Goal: Transaction & Acquisition: Purchase product/service

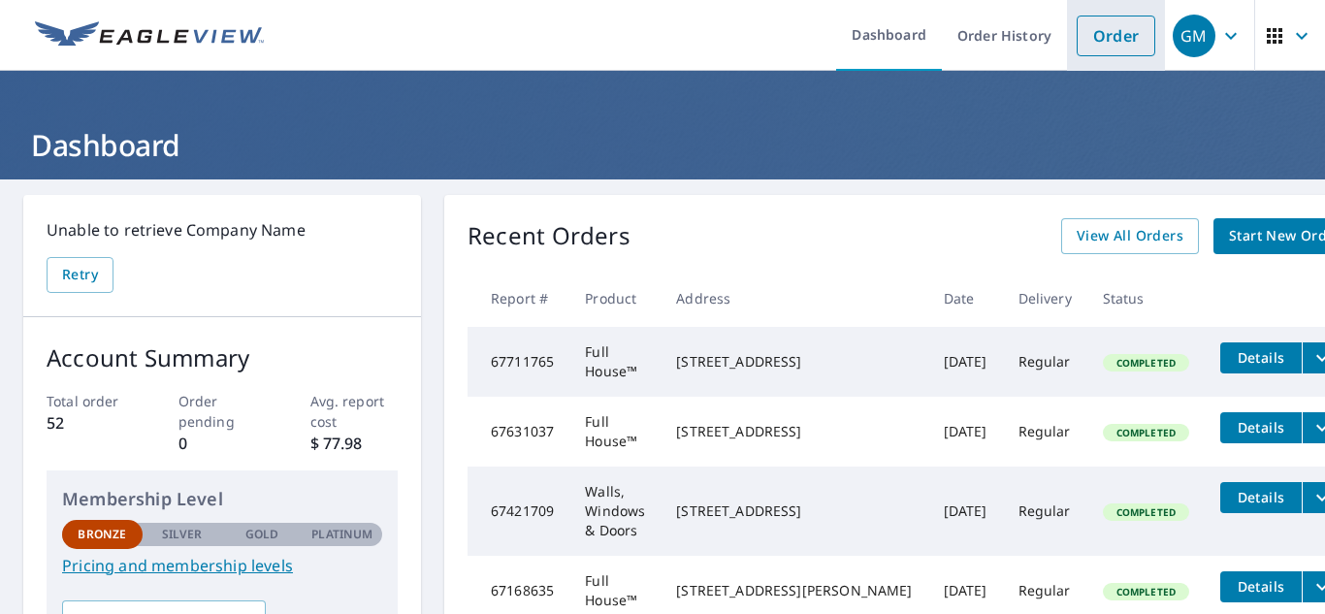
click at [1100, 37] on link "Order" at bounding box center [1115, 36] width 79 height 41
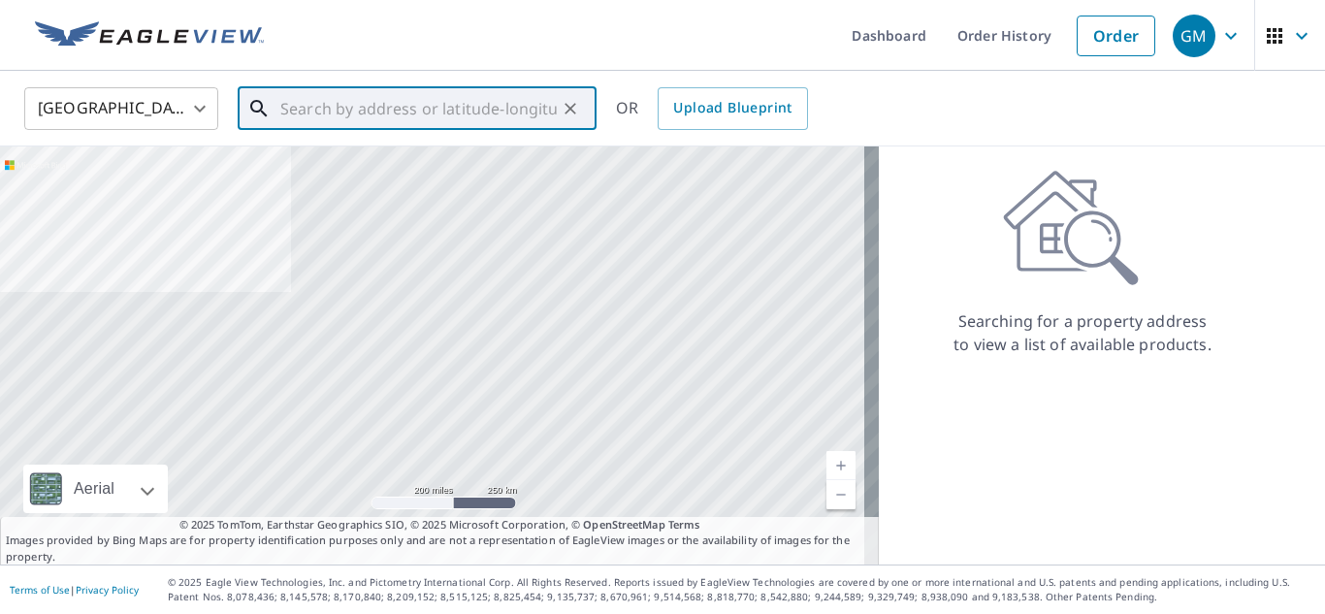
click at [358, 120] on input "text" at bounding box center [418, 108] width 276 height 54
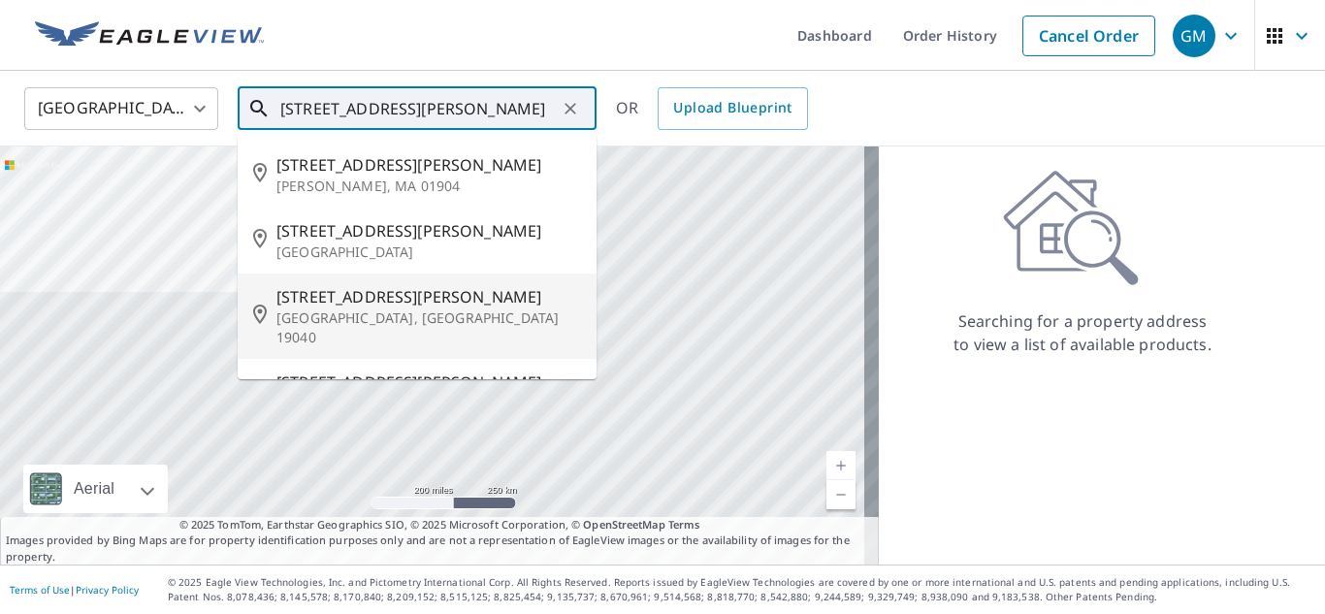
click at [336, 306] on span "[STREET_ADDRESS][PERSON_NAME]" at bounding box center [428, 296] width 304 height 23
type input "[STREET_ADDRESS][PERSON_NAME]"
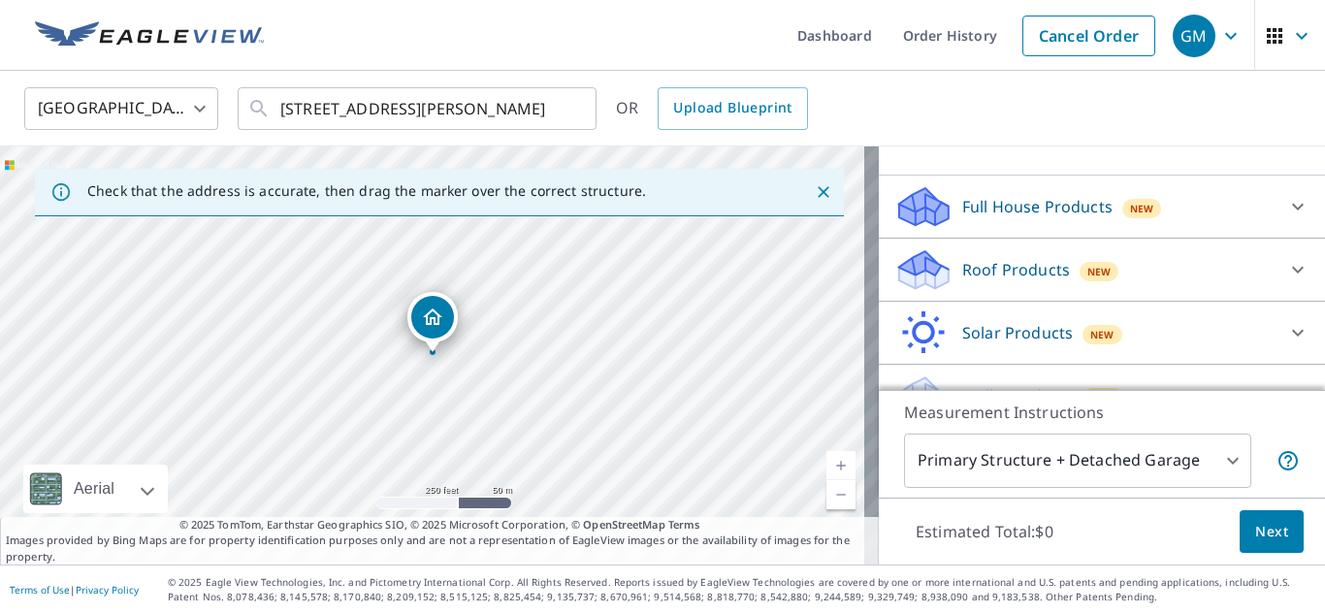
scroll to position [209, 0]
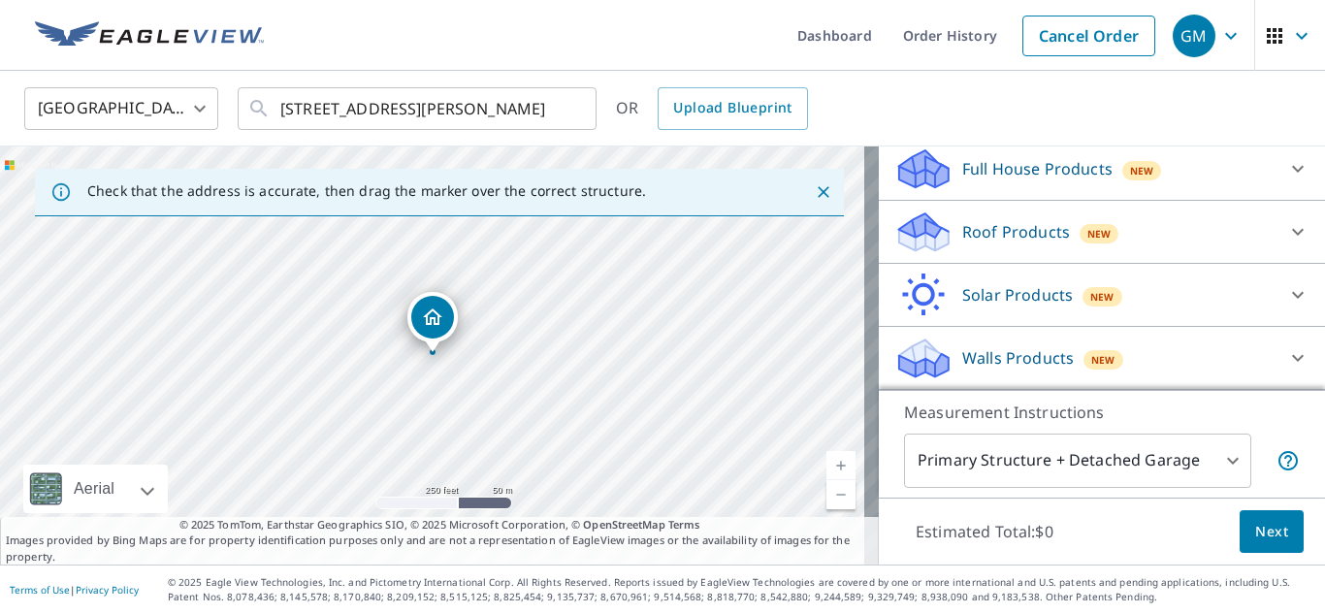
click at [1052, 168] on p "Full House Products" at bounding box center [1037, 168] width 150 height 23
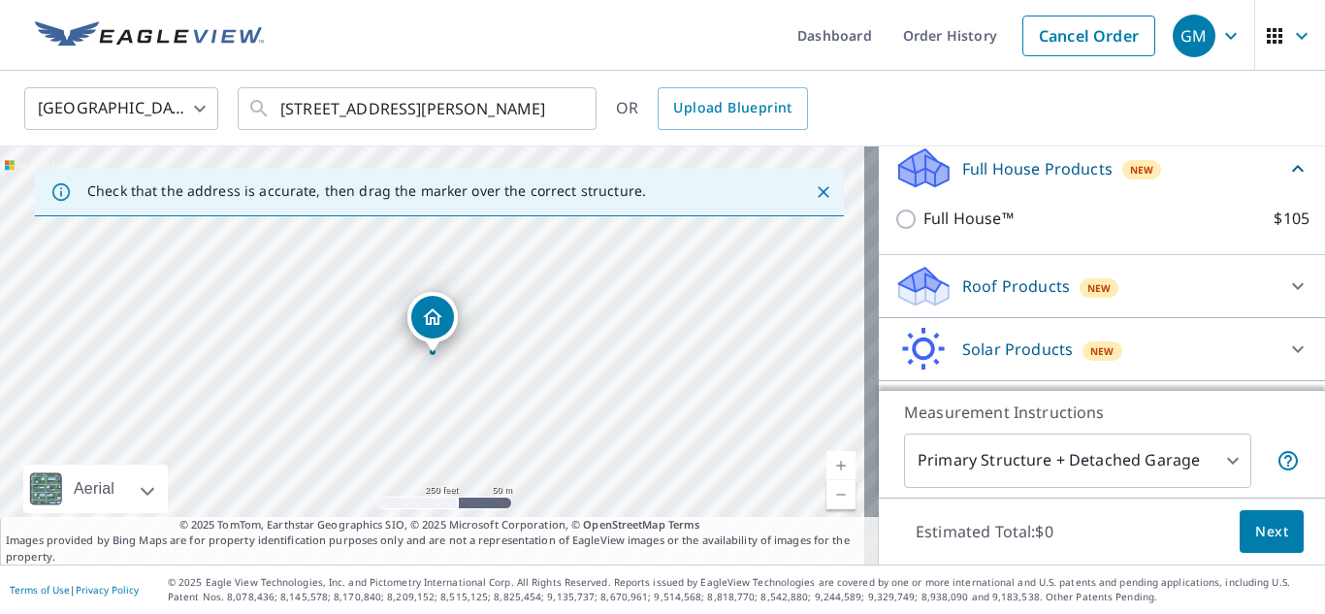
scroll to position [208, 0]
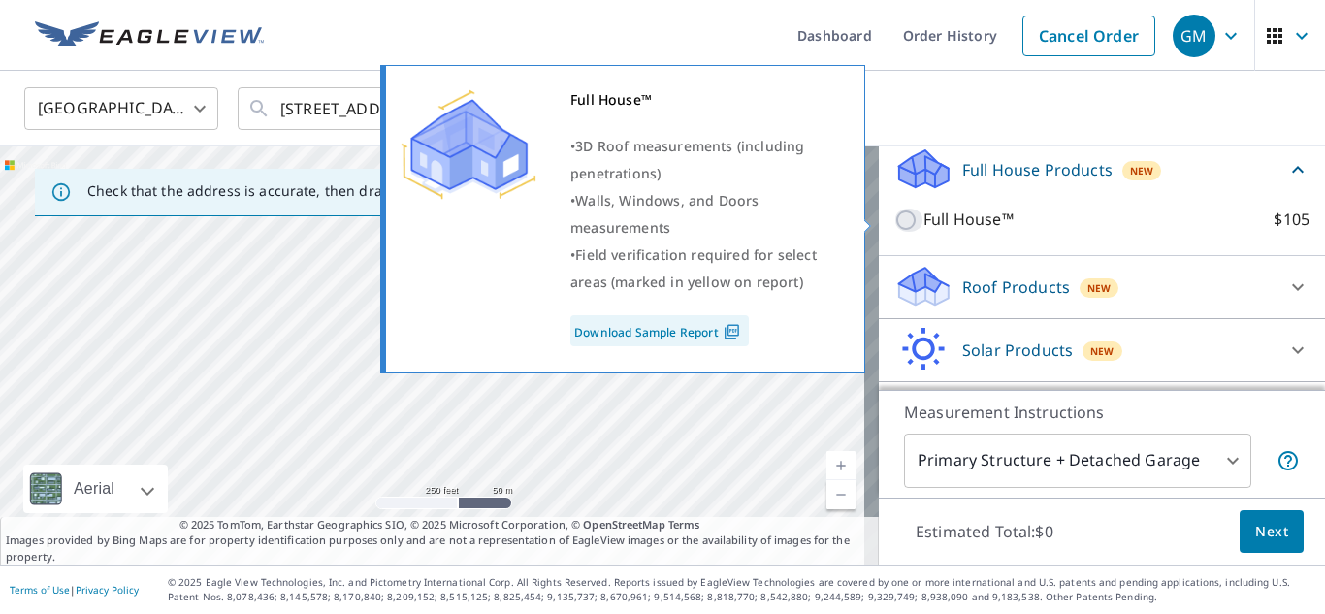
click at [894, 219] on input "Full House™ $105" at bounding box center [908, 219] width 29 height 23
checkbox input "true"
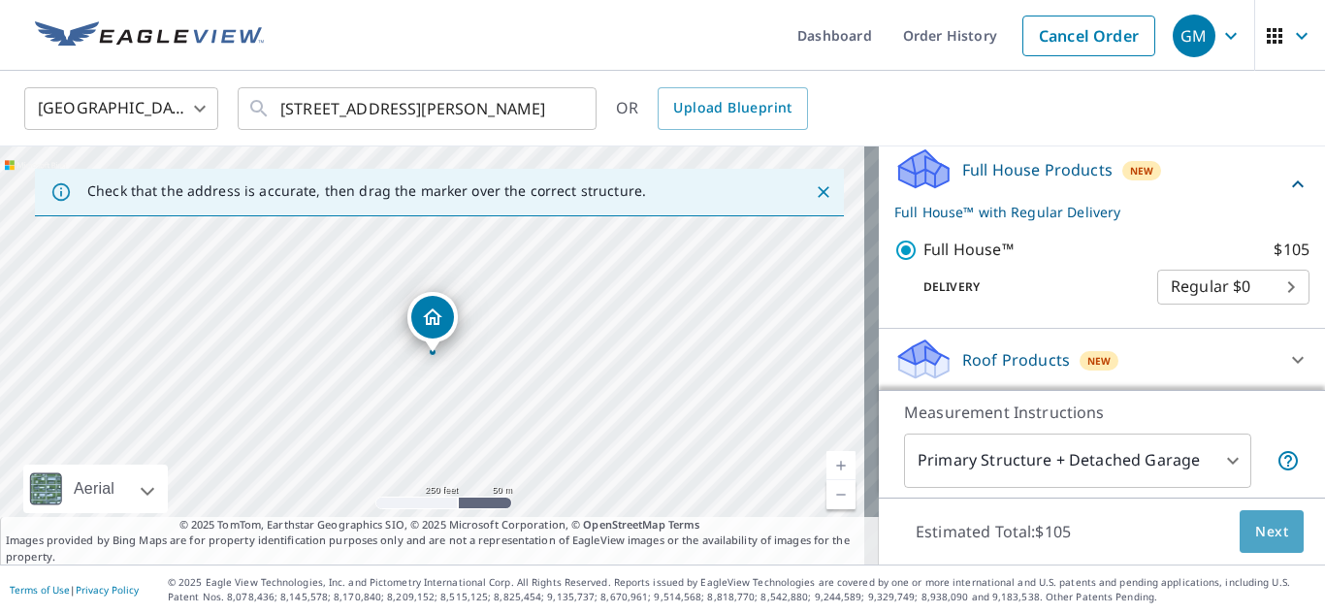
click at [1275, 547] on button "Next" at bounding box center [1271, 532] width 64 height 44
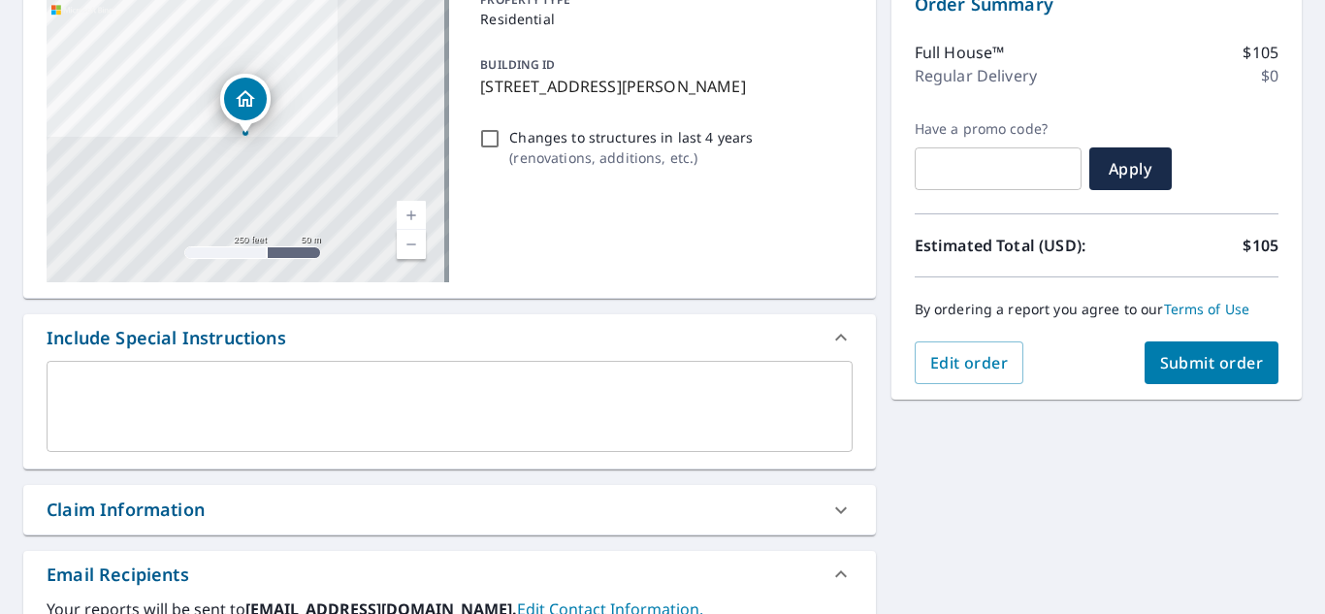
scroll to position [216, 0]
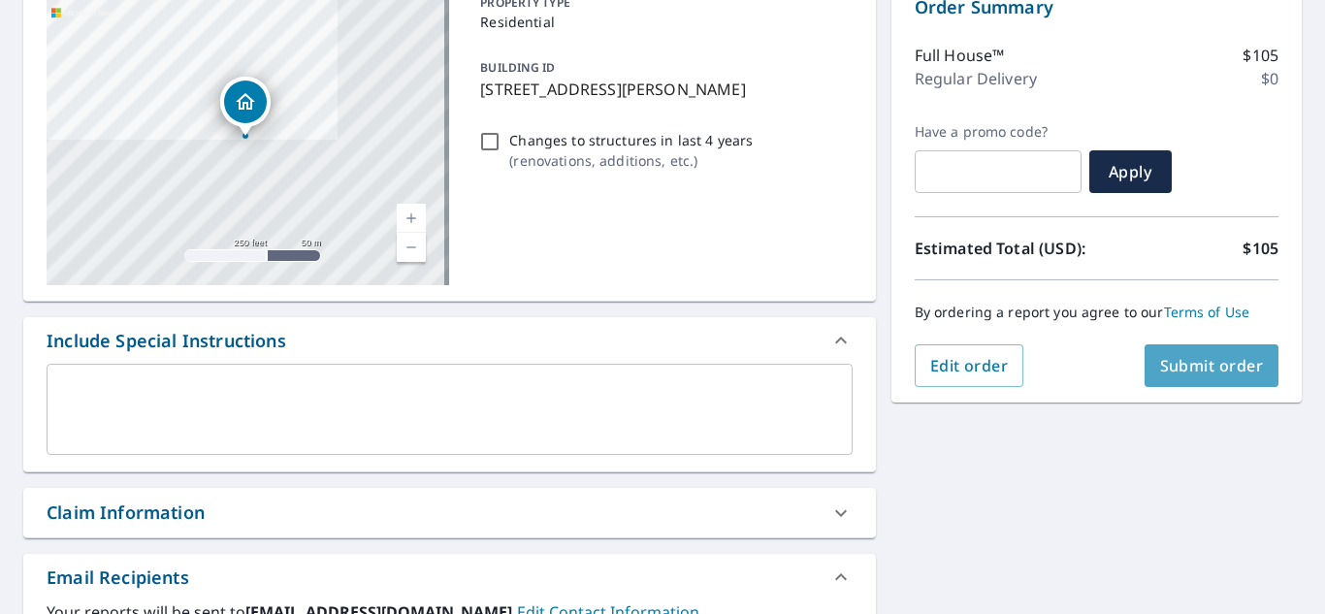
click at [1228, 362] on span "Submit order" at bounding box center [1212, 365] width 104 height 21
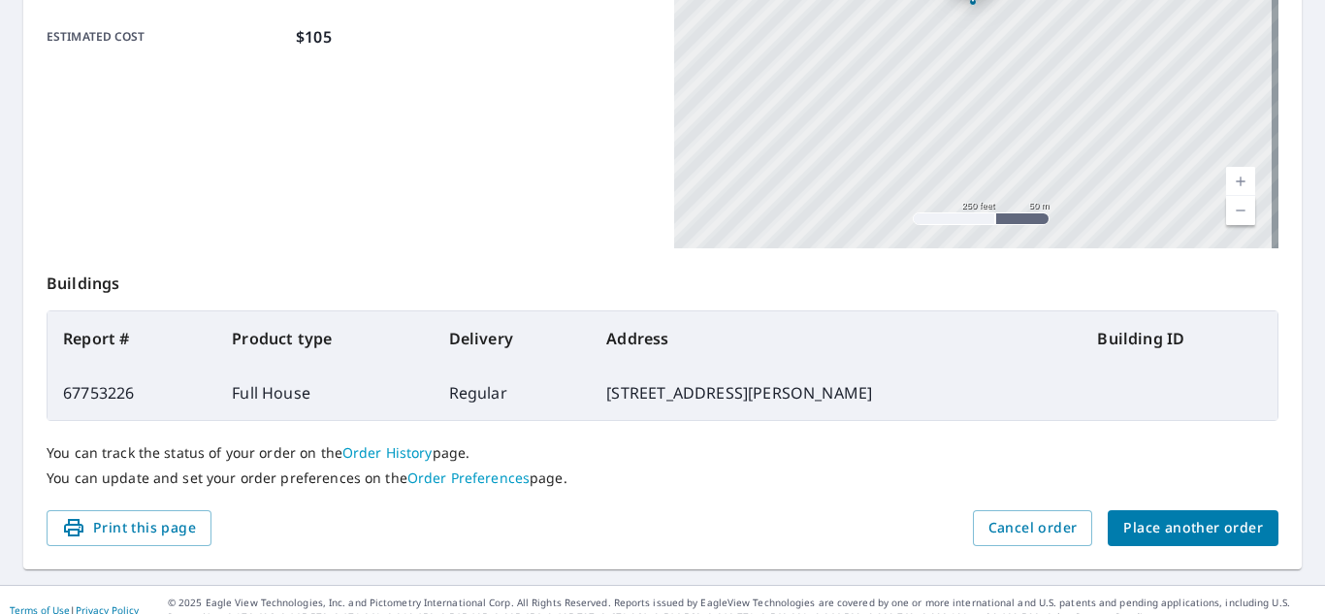
scroll to position [515, 0]
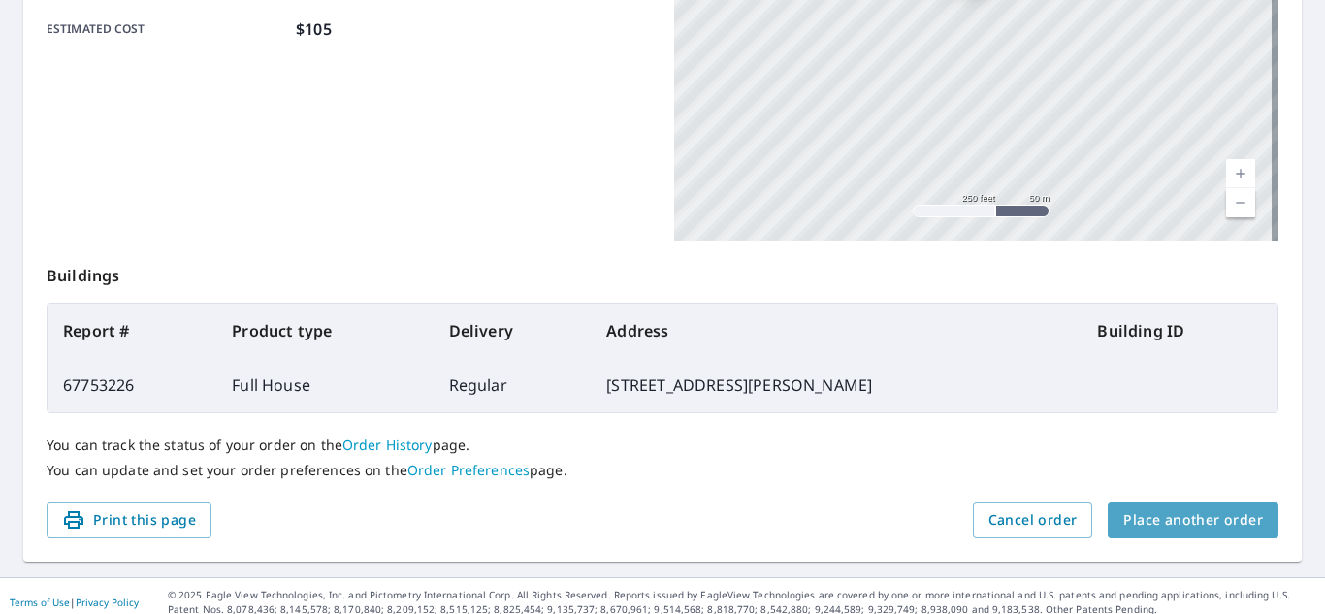
click at [1200, 521] on span "Place another order" at bounding box center [1193, 520] width 140 height 24
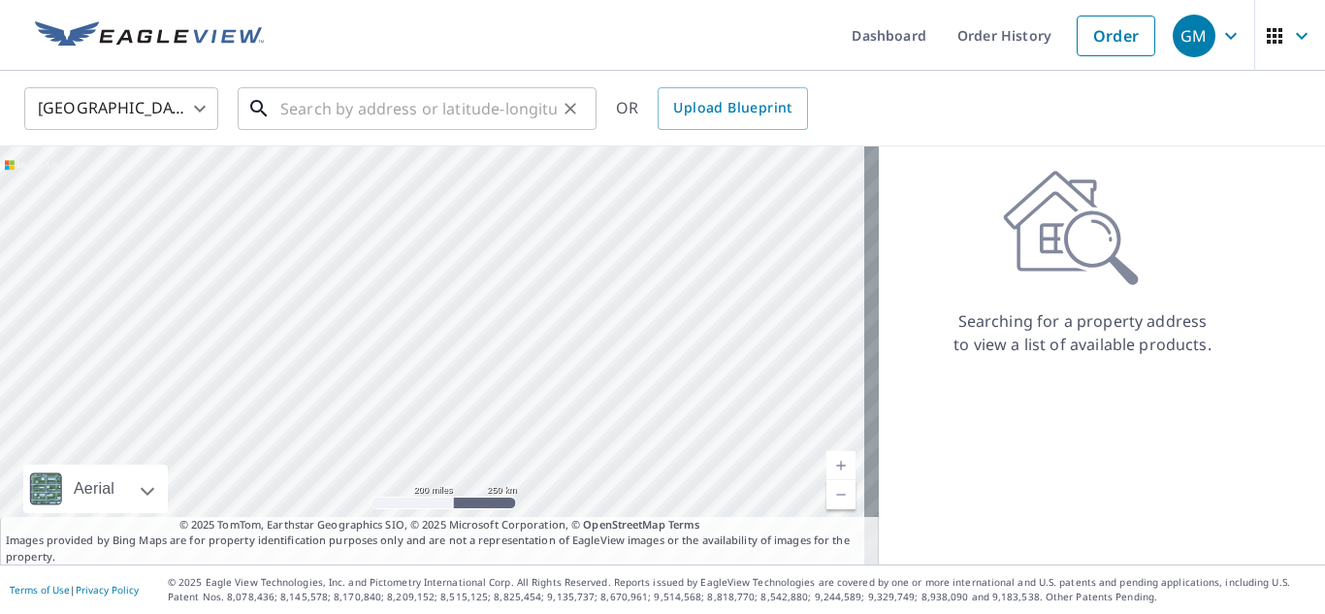
click at [486, 116] on input "text" at bounding box center [418, 108] width 276 height 54
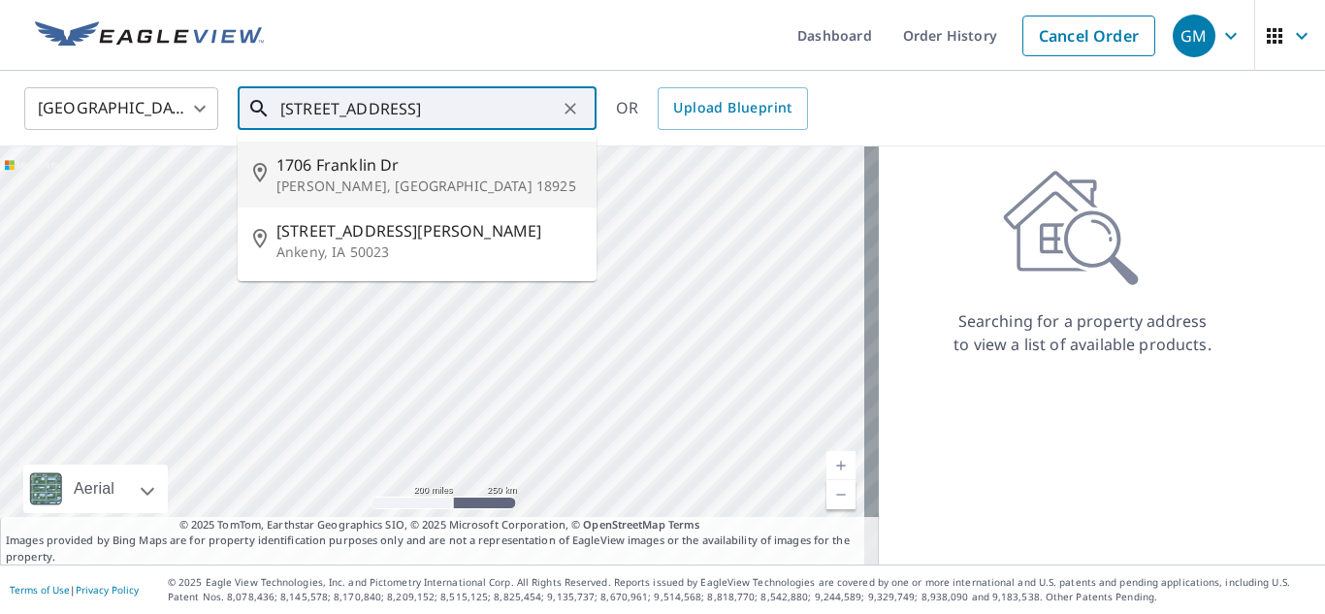
click at [410, 173] on span "1706 Franklin Dr" at bounding box center [428, 164] width 304 height 23
type input "[STREET_ADDRESS][PERSON_NAME]"
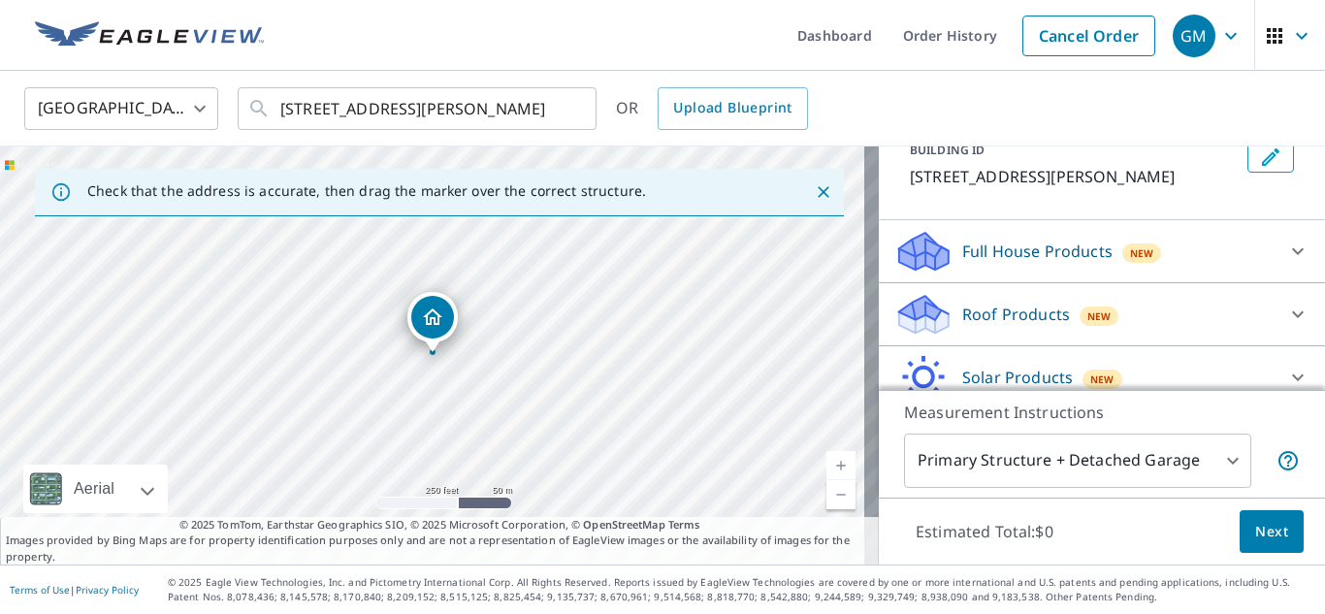
scroll to position [131, 0]
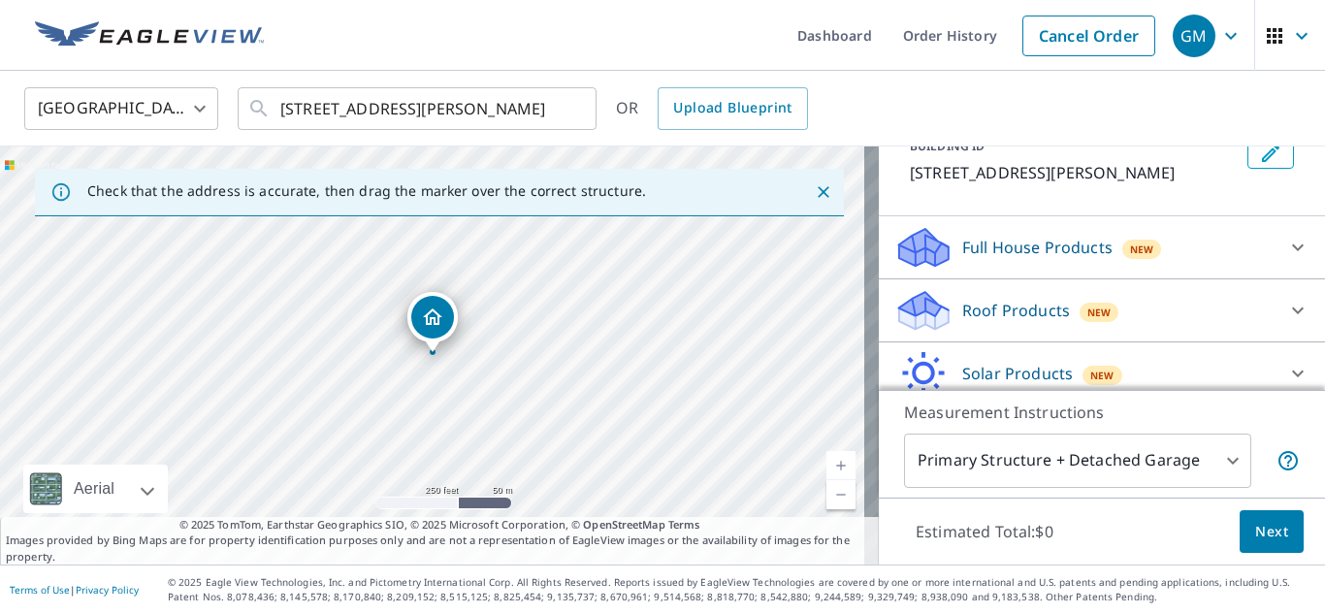
click at [998, 250] on p "Full House Products" at bounding box center [1037, 247] width 150 height 23
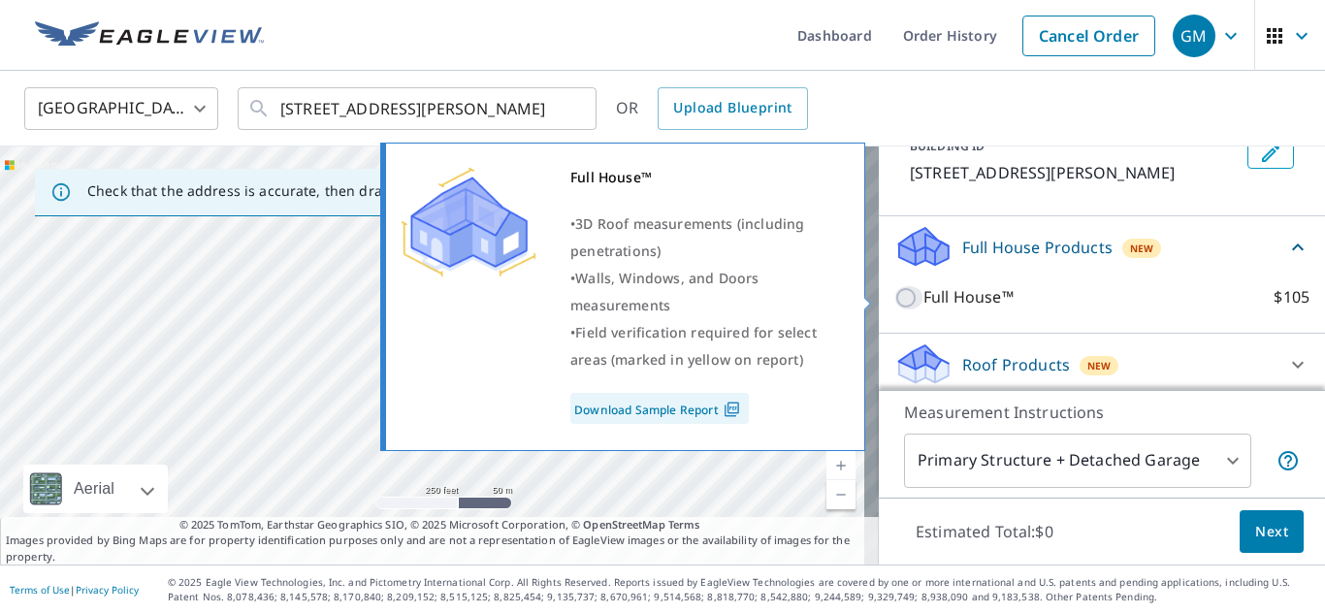
click at [894, 301] on input "Full House™ $105" at bounding box center [908, 297] width 29 height 23
checkbox input "true"
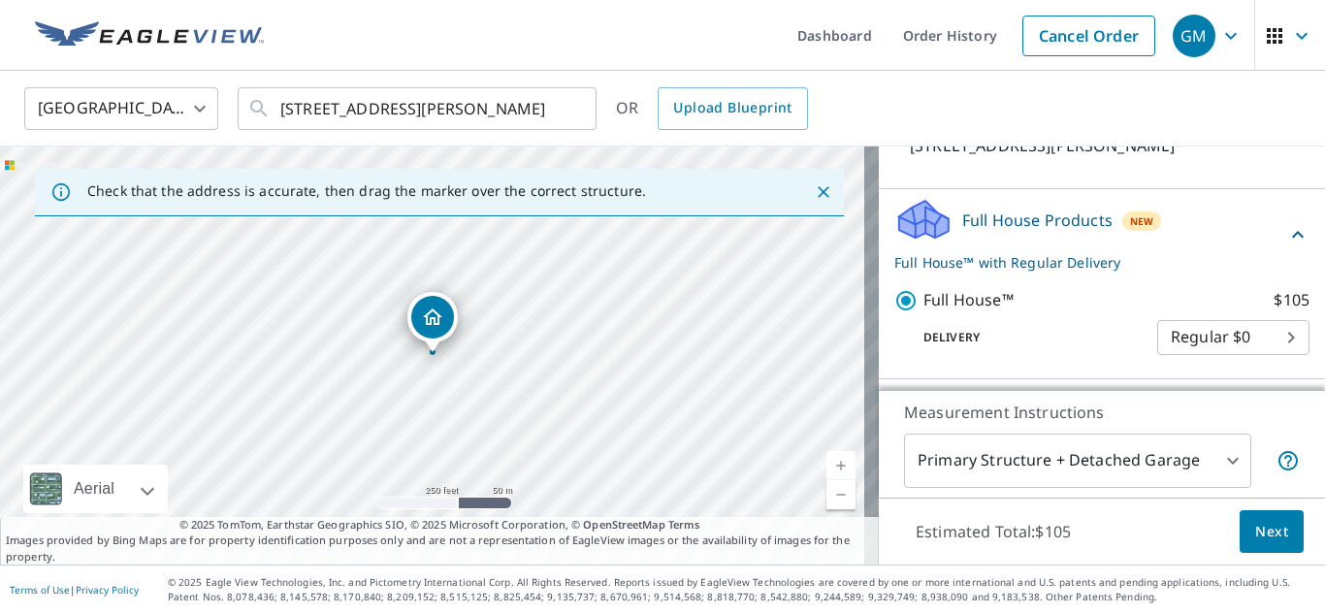
scroll to position [155, 0]
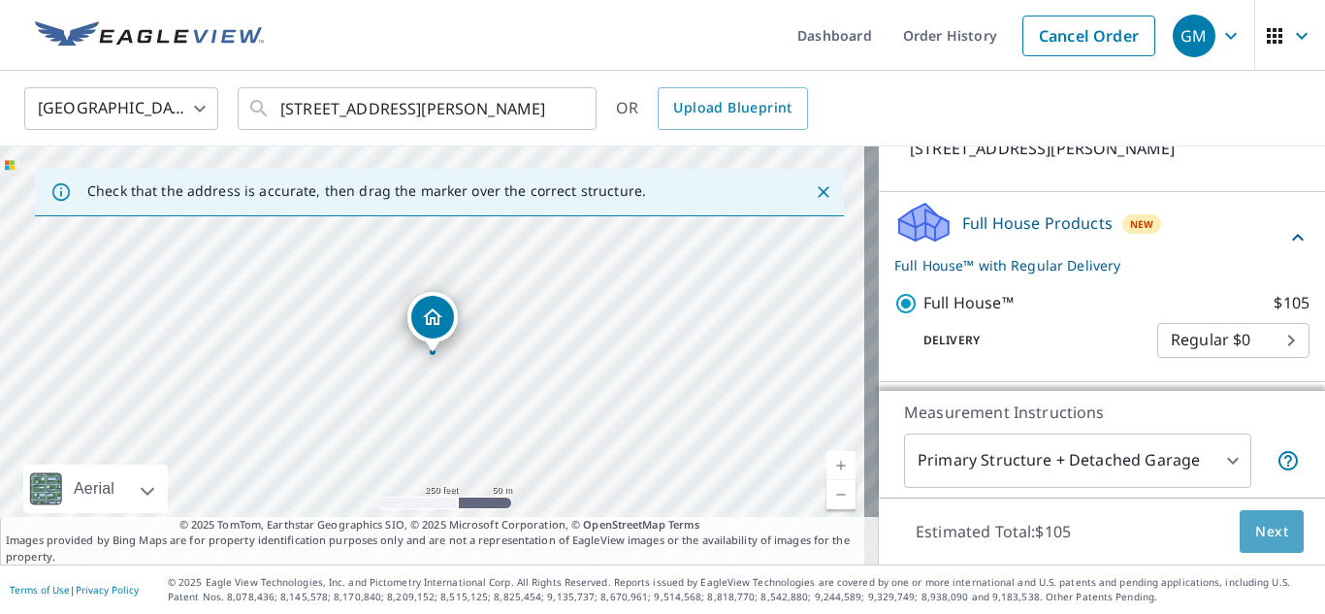
click at [1263, 528] on span "Next" at bounding box center [1271, 532] width 33 height 24
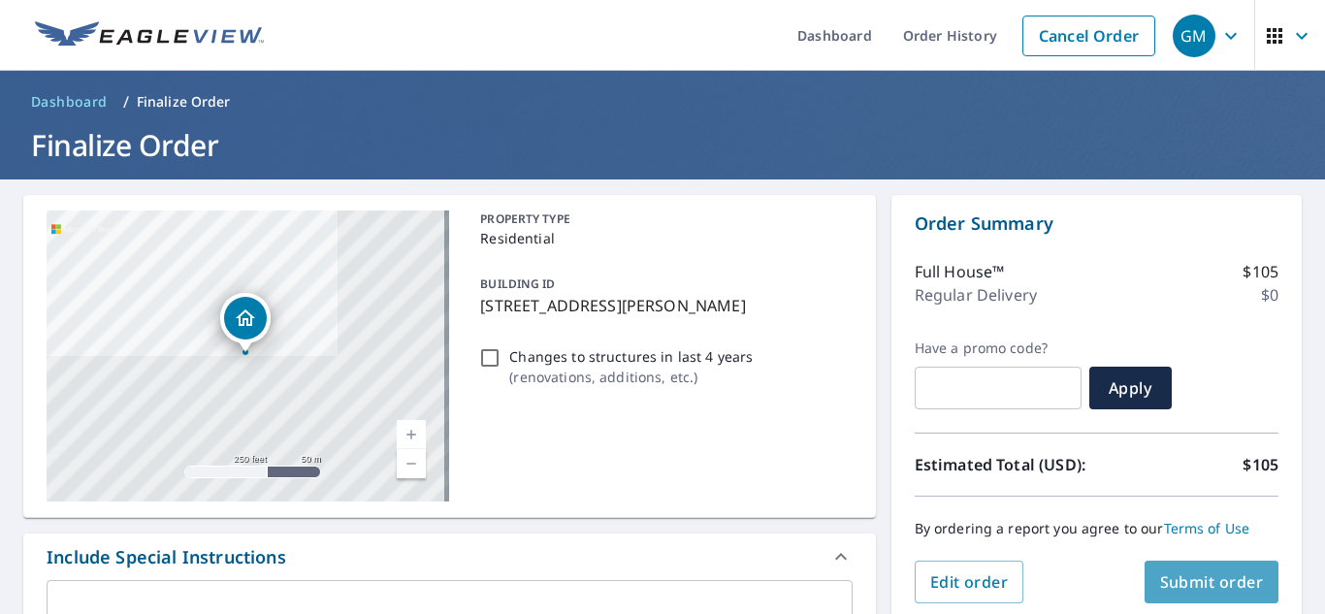
click at [1208, 578] on span "Submit order" at bounding box center [1212, 581] width 104 height 21
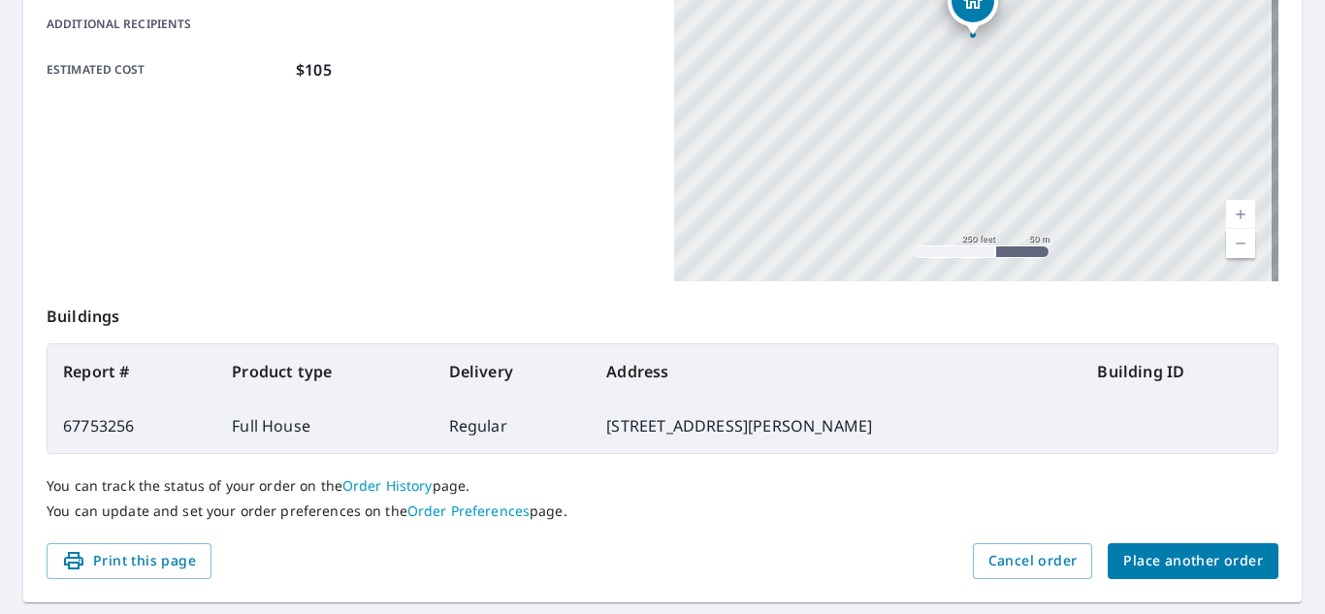
scroll to position [478, 0]
